Goal: Information Seeking & Learning: Learn about a topic

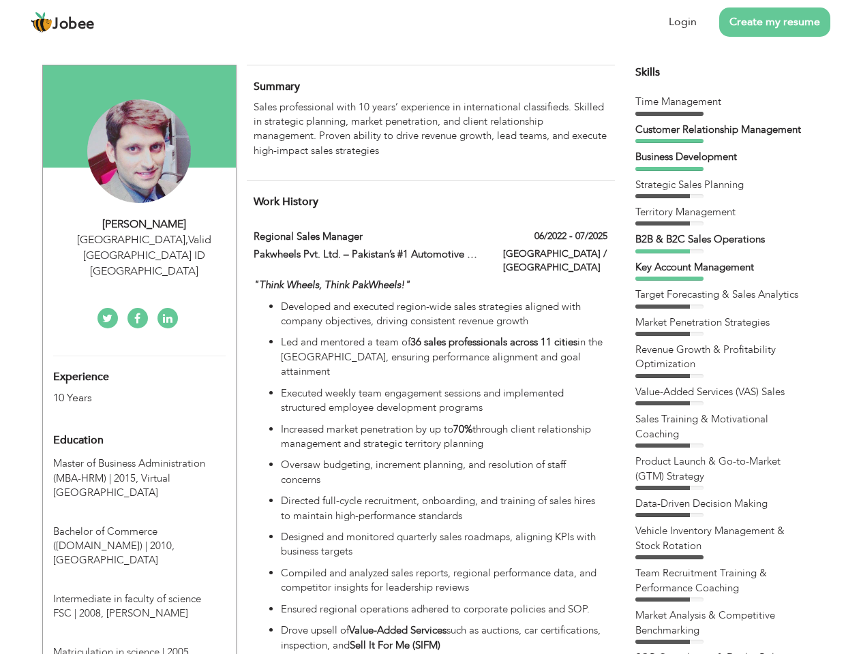
click at [139, 239] on div "[GEOGRAPHIC_DATA] , Valid [GEOGRAPHIC_DATA] ID [GEOGRAPHIC_DATA]" at bounding box center [144, 255] width 183 height 47
click at [144, 224] on div "[PERSON_NAME]" at bounding box center [144, 225] width 183 height 16
click at [144, 240] on div "[GEOGRAPHIC_DATA] , Valid [GEOGRAPHIC_DATA] ID [GEOGRAPHIC_DATA]" at bounding box center [144, 255] width 183 height 47
click at [139, 356] on div "Experience 10 Years" at bounding box center [123, 380] width 161 height 49
click at [123, 391] on div "10 Years" at bounding box center [123, 399] width 140 height 16
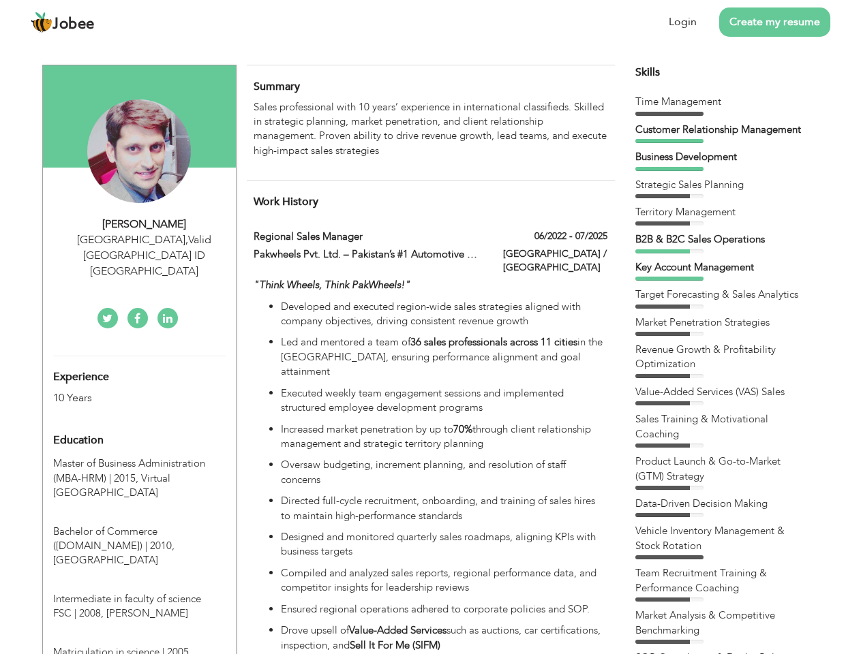
click at [139, 427] on div "Education" at bounding box center [123, 440] width 161 height 27
click at [139, 457] on span "Master of Business Administration (MBA-HRM) | 2015," at bounding box center [129, 471] width 152 height 28
click at [139, 525] on span "Bachelor of Commerce ([DOMAIN_NAME]) | 2010," at bounding box center [113, 539] width 121 height 28
click at [139, 592] on span "Intermediate in faculty of science FSC | 2008," at bounding box center [127, 606] width 148 height 28
click at [139, 645] on span "Matriculation in science | 2005," at bounding box center [122, 652] width 138 height 14
